Goal: Transaction & Acquisition: Purchase product/service

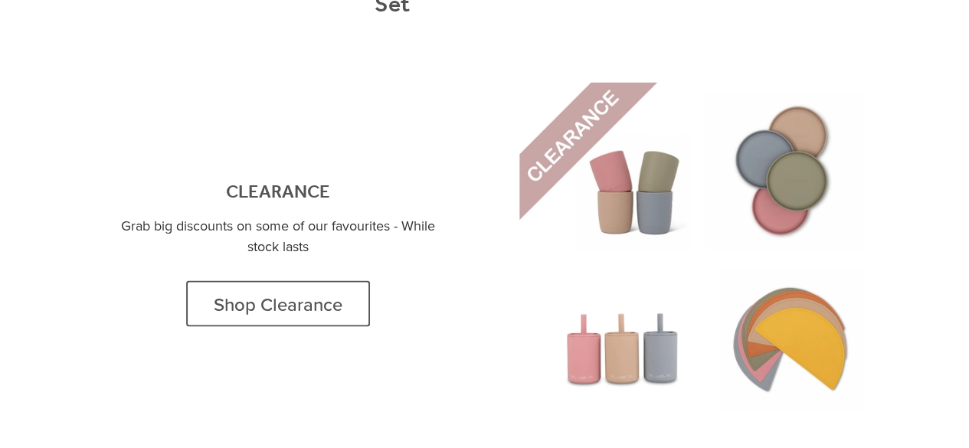
scroll to position [1442, 0]
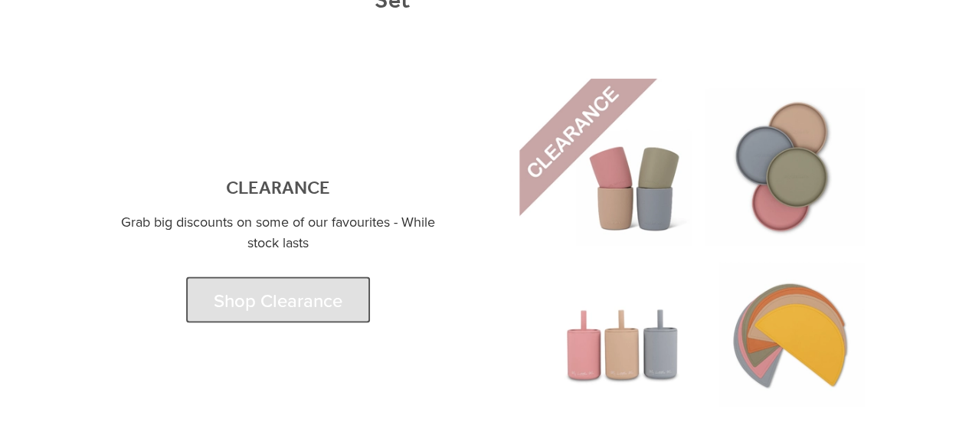
click at [234, 289] on span "Shop Clearance" at bounding box center [278, 300] width 129 height 22
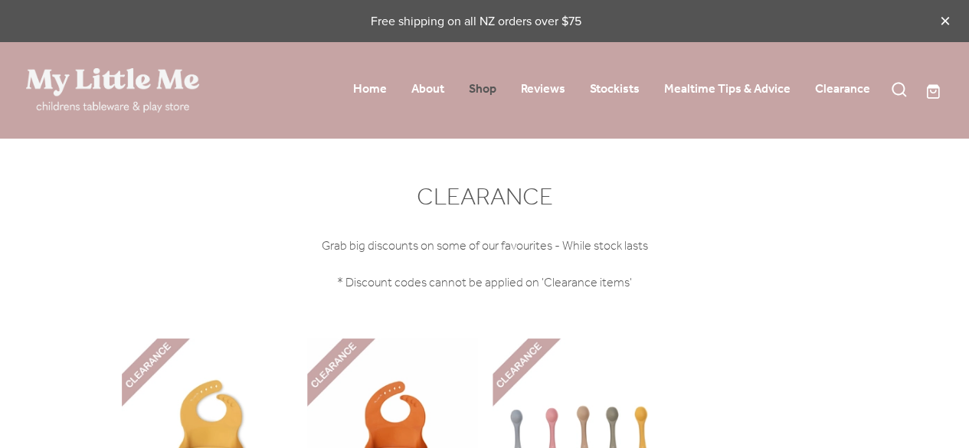
click at [484, 96] on link "Shop" at bounding box center [483, 89] width 28 height 24
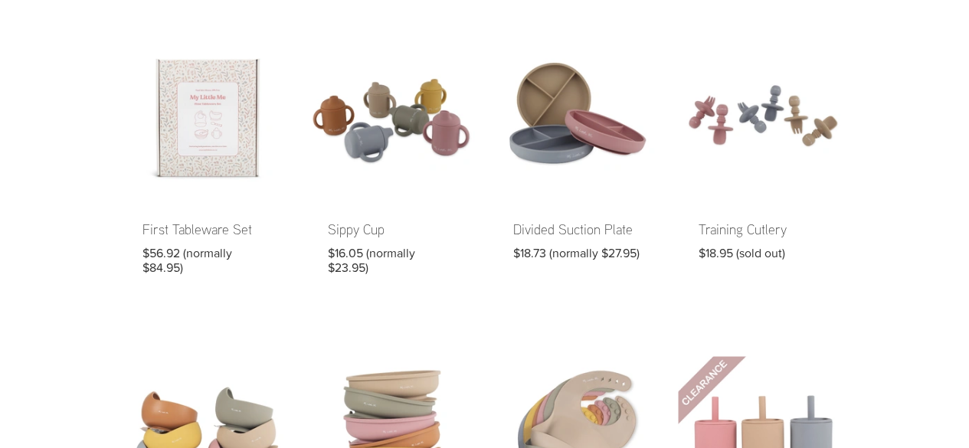
scroll to position [141, 0]
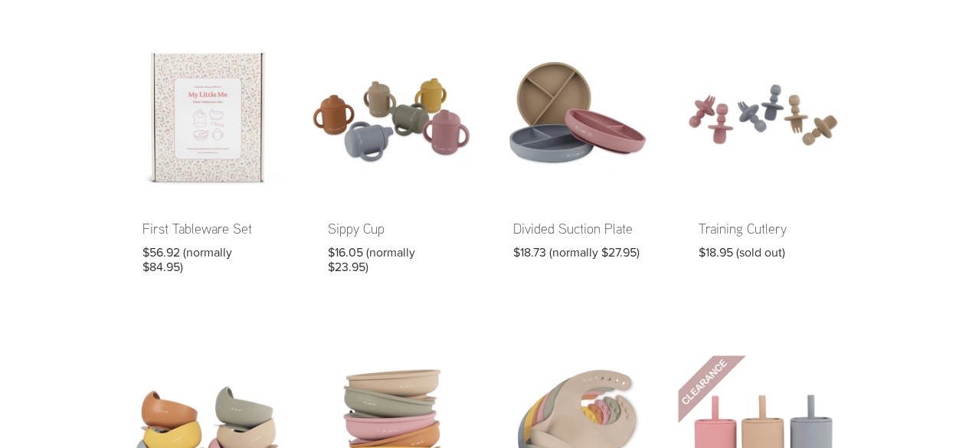
click at [208, 129] on link at bounding box center [207, 163] width 170 height 266
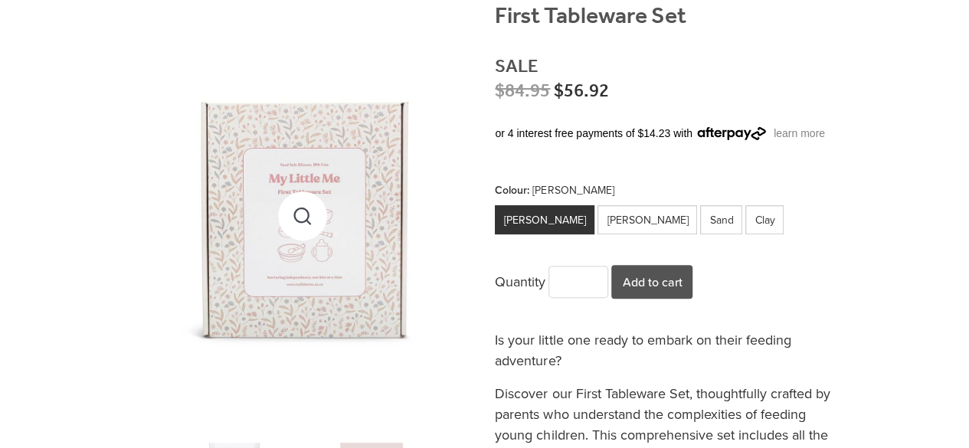
scroll to position [401, 0]
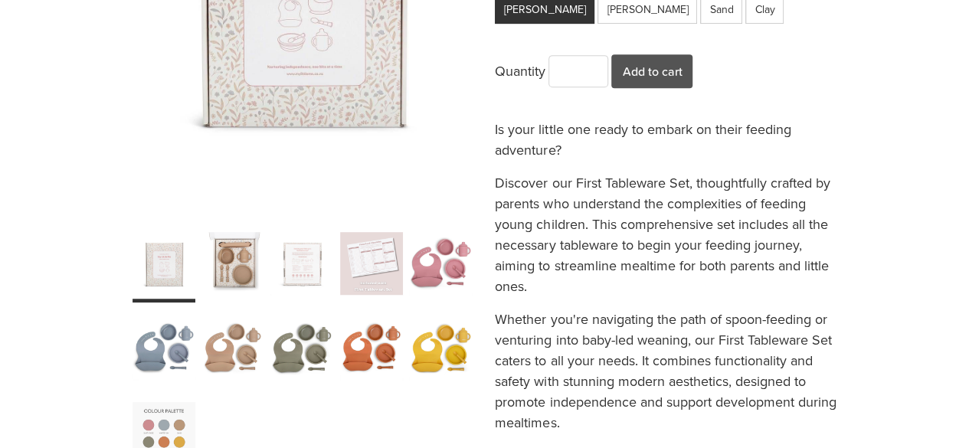
click at [428, 254] on div "carousel" at bounding box center [440, 263] width 63 height 79
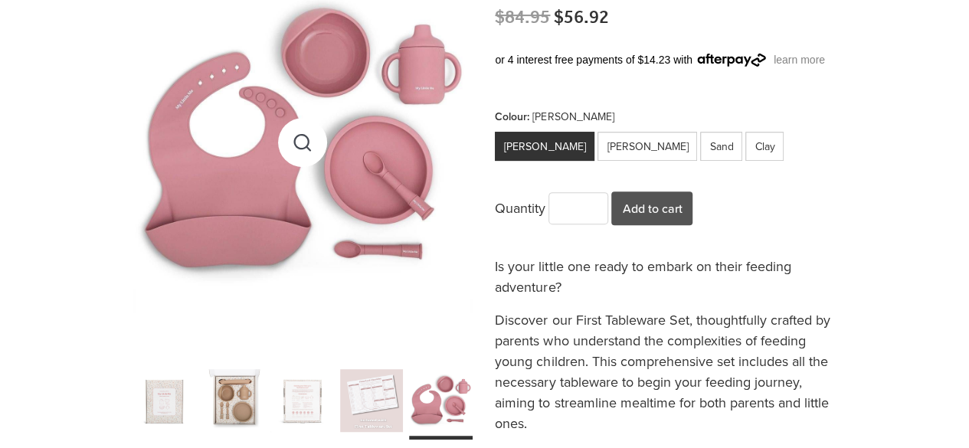
scroll to position [245, 0]
